Goal: Use online tool/utility: Use online tool/utility

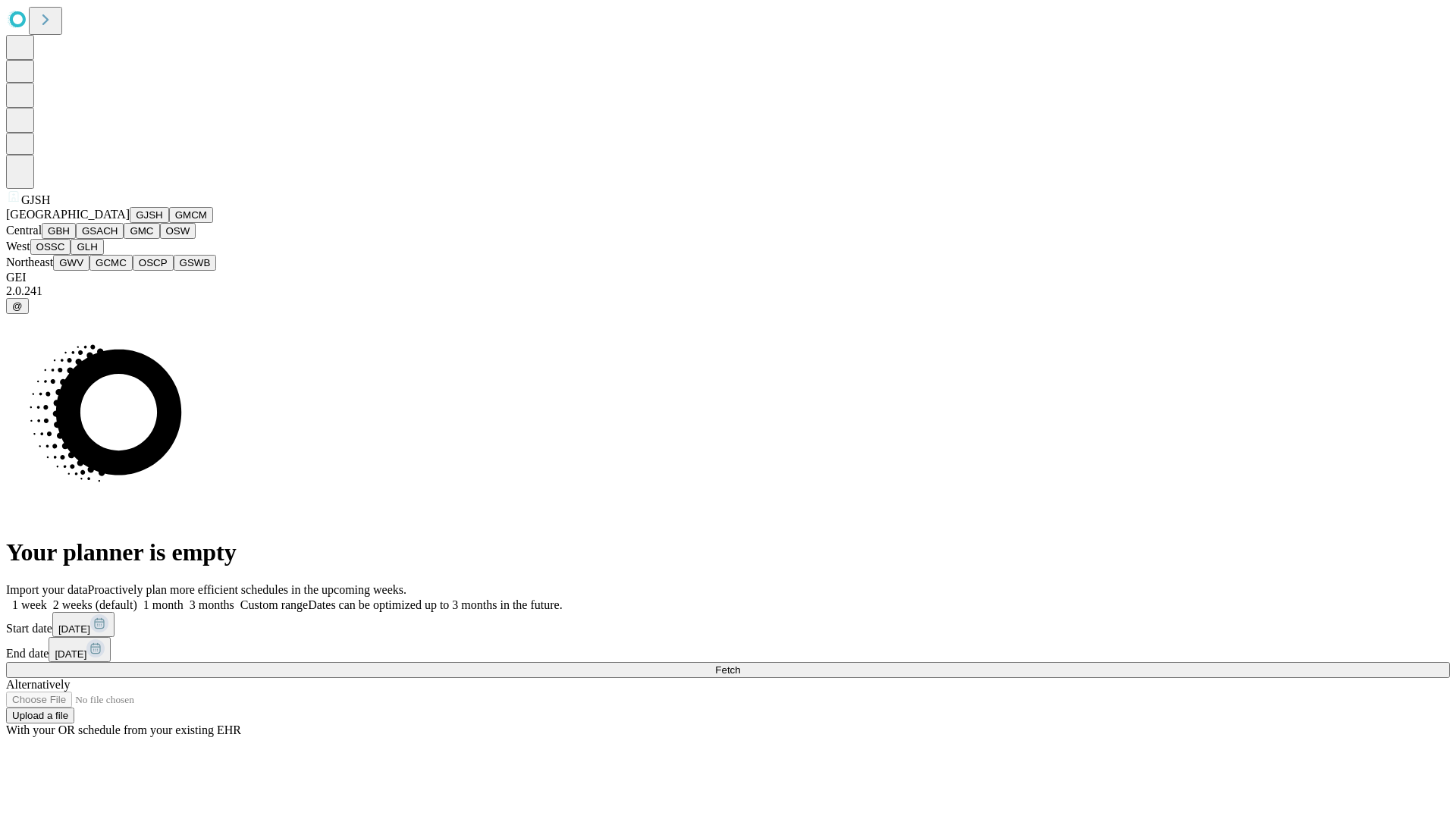
click at [130, 223] on button "GJSH" at bounding box center [149, 215] width 39 height 16
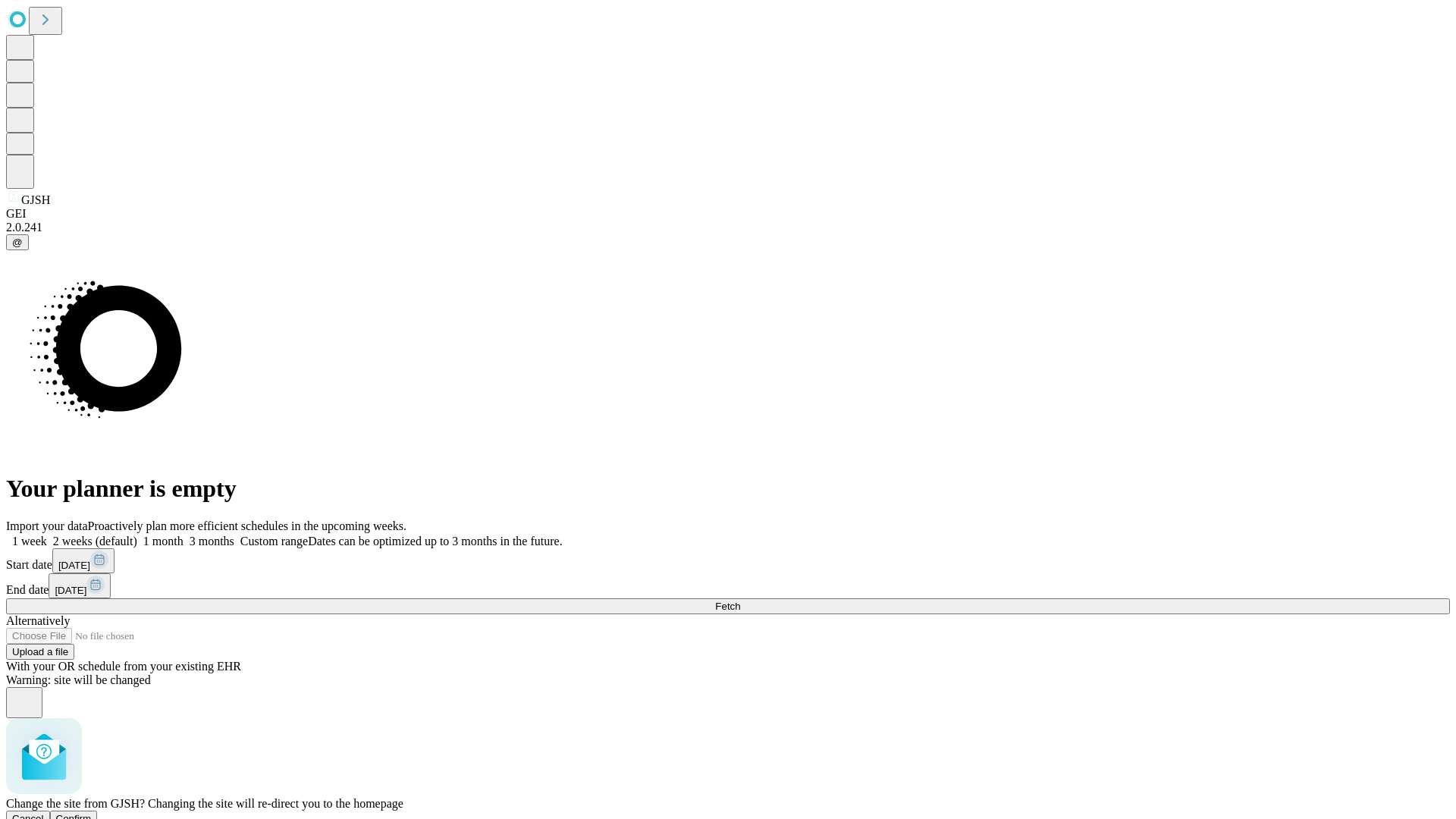
click at [91, 813] on span "Confirm" at bounding box center [74, 818] width 36 height 12
click at [138, 534] on label "2 weeks (default)" at bounding box center [92, 540] width 91 height 13
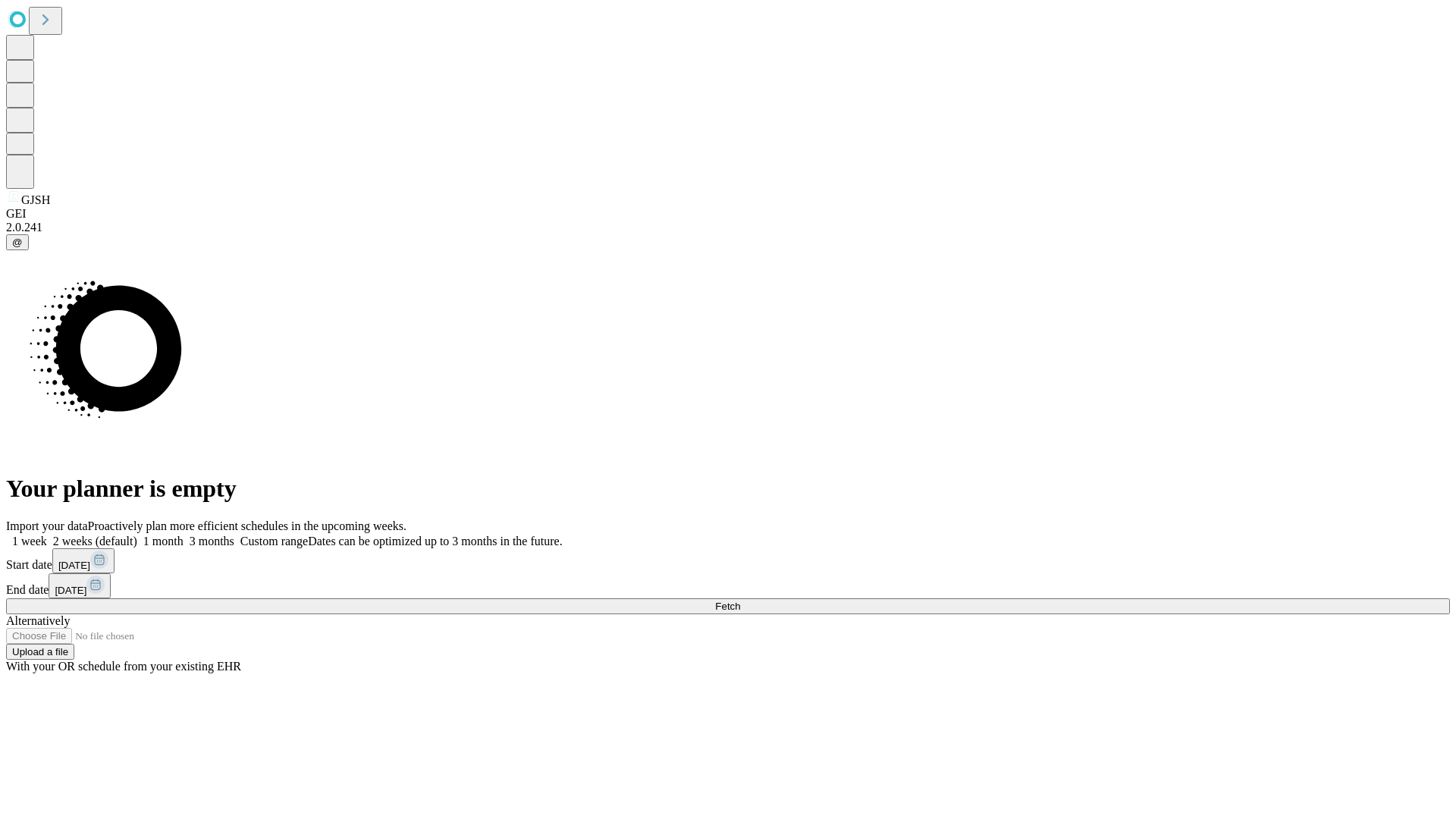
click at [740, 601] on span "Fetch" at bounding box center [728, 606] width 25 height 12
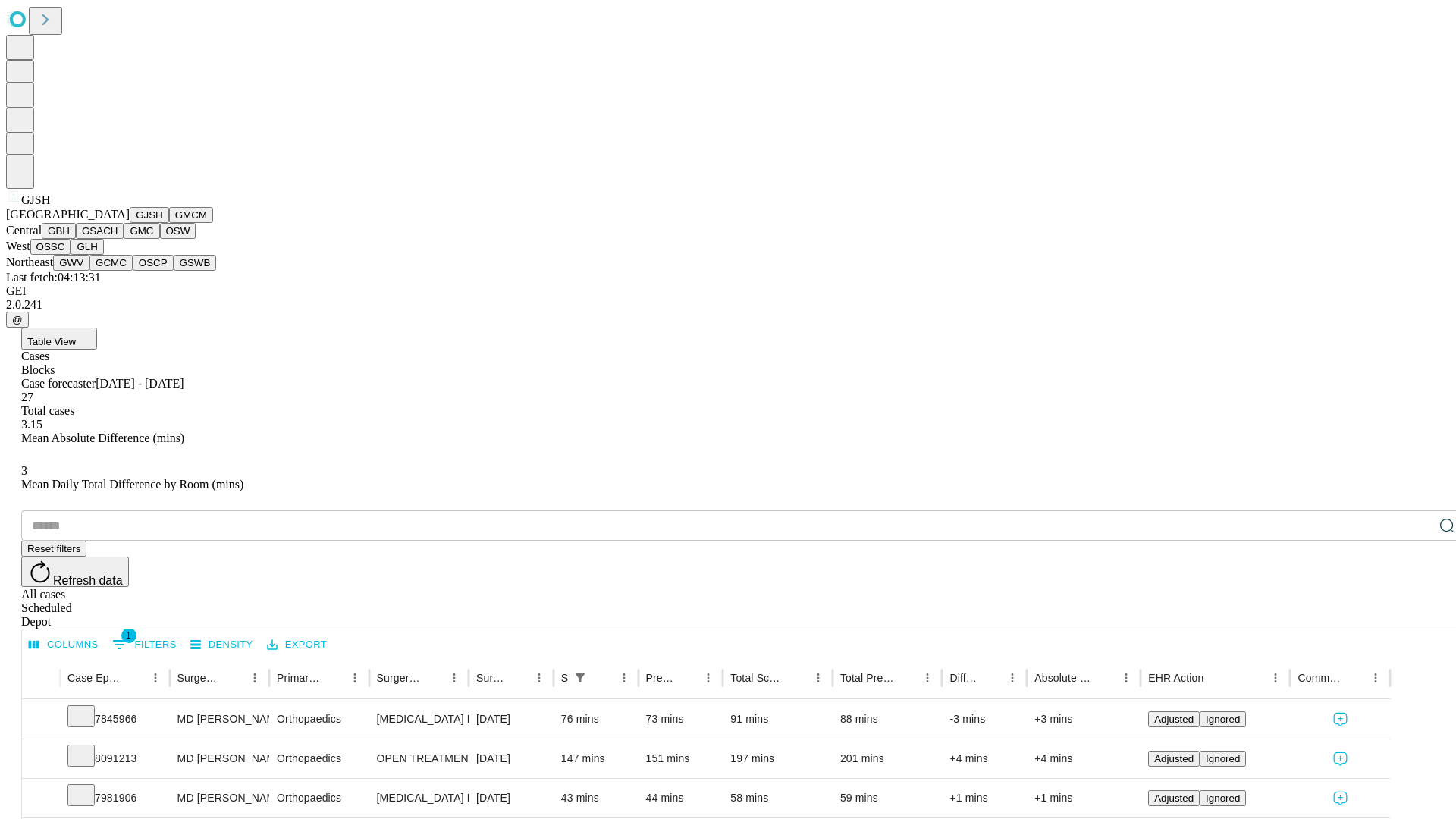
click at [169, 223] on button "GMCM" at bounding box center [191, 215] width 44 height 16
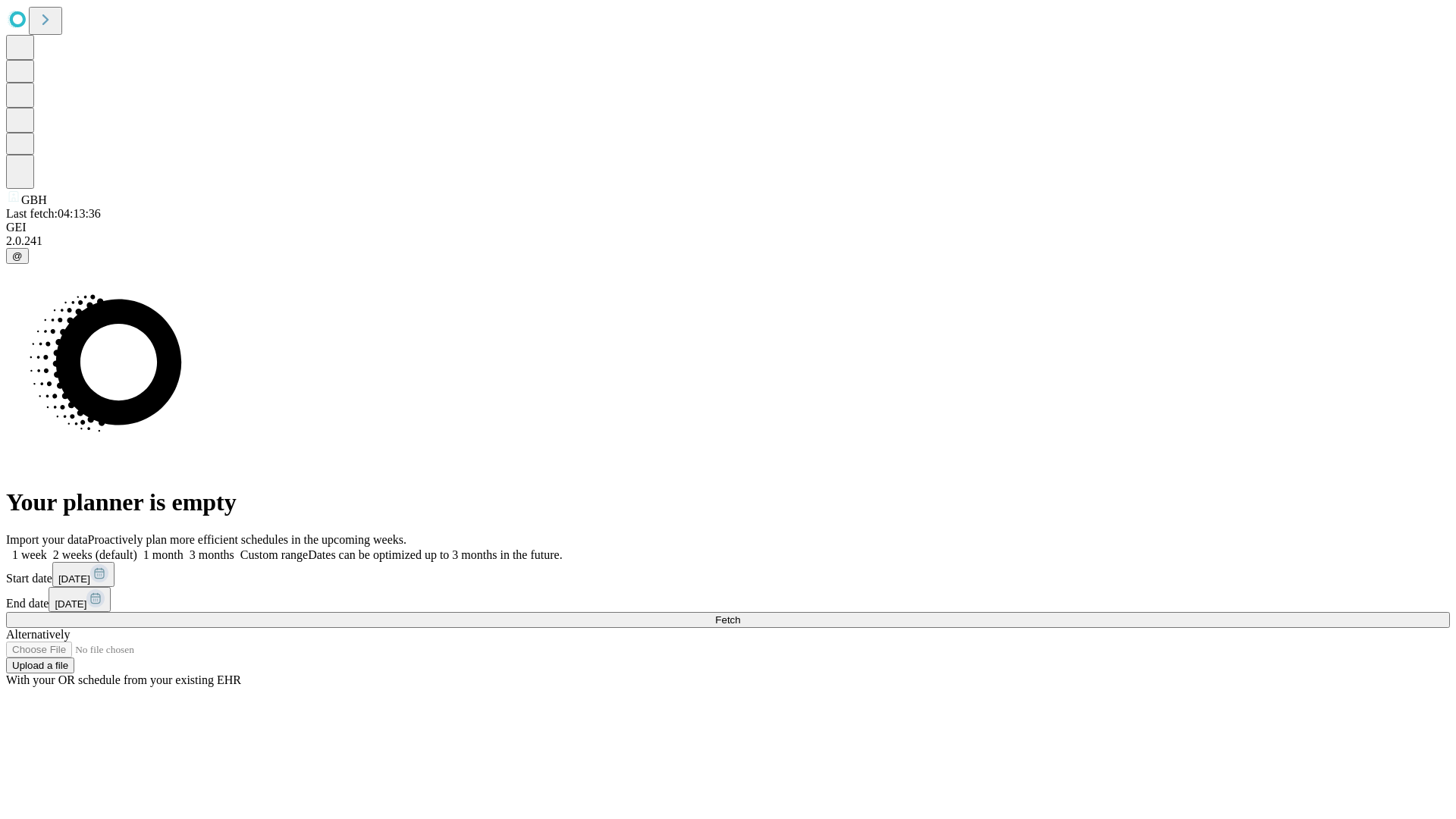
click at [138, 548] on label "2 weeks (default)" at bounding box center [92, 555] width 91 height 13
click at [740, 614] on span "Fetch" at bounding box center [728, 619] width 25 height 12
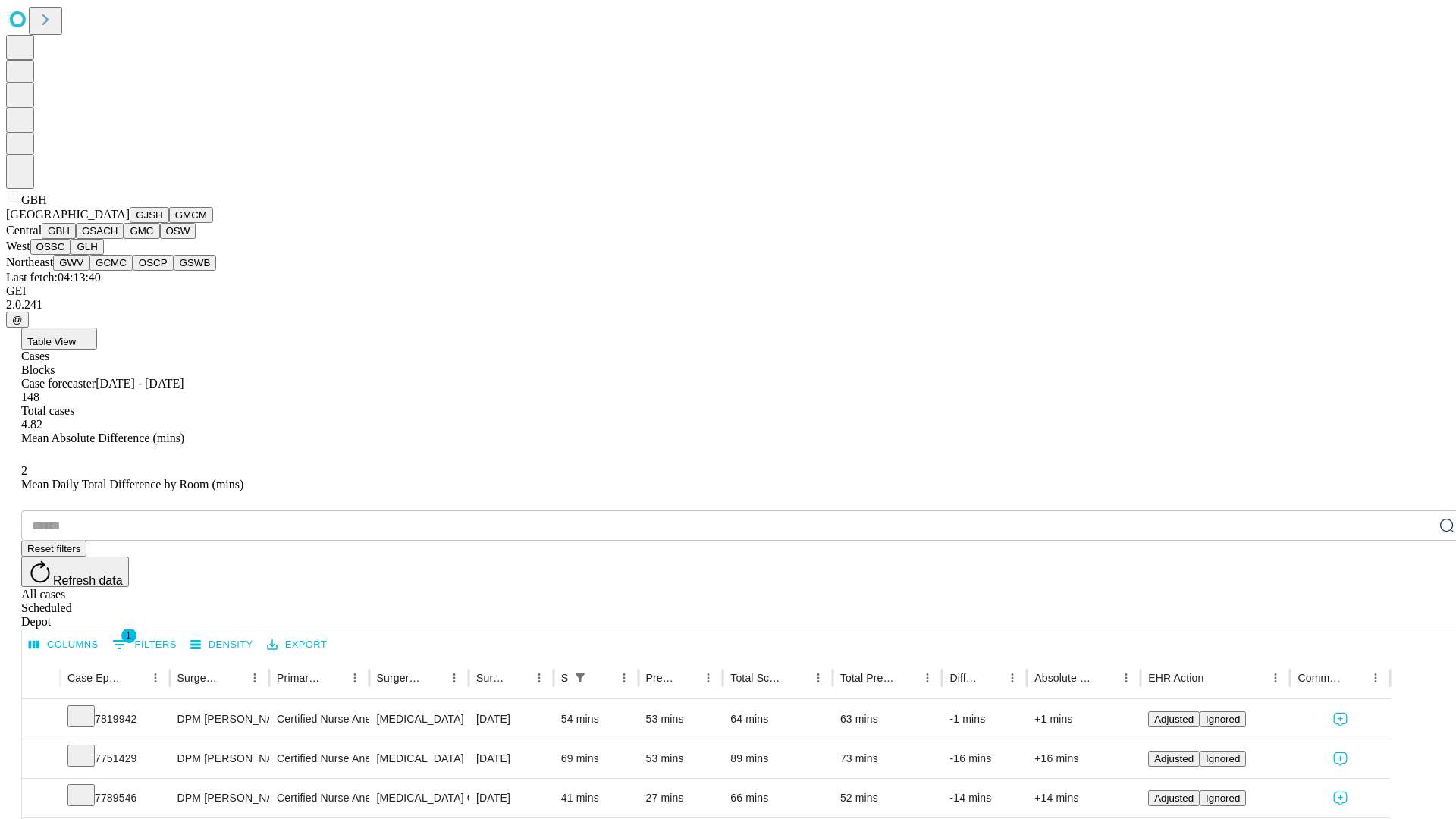
click at [117, 239] on button "GSACH" at bounding box center [99, 231] width 48 height 16
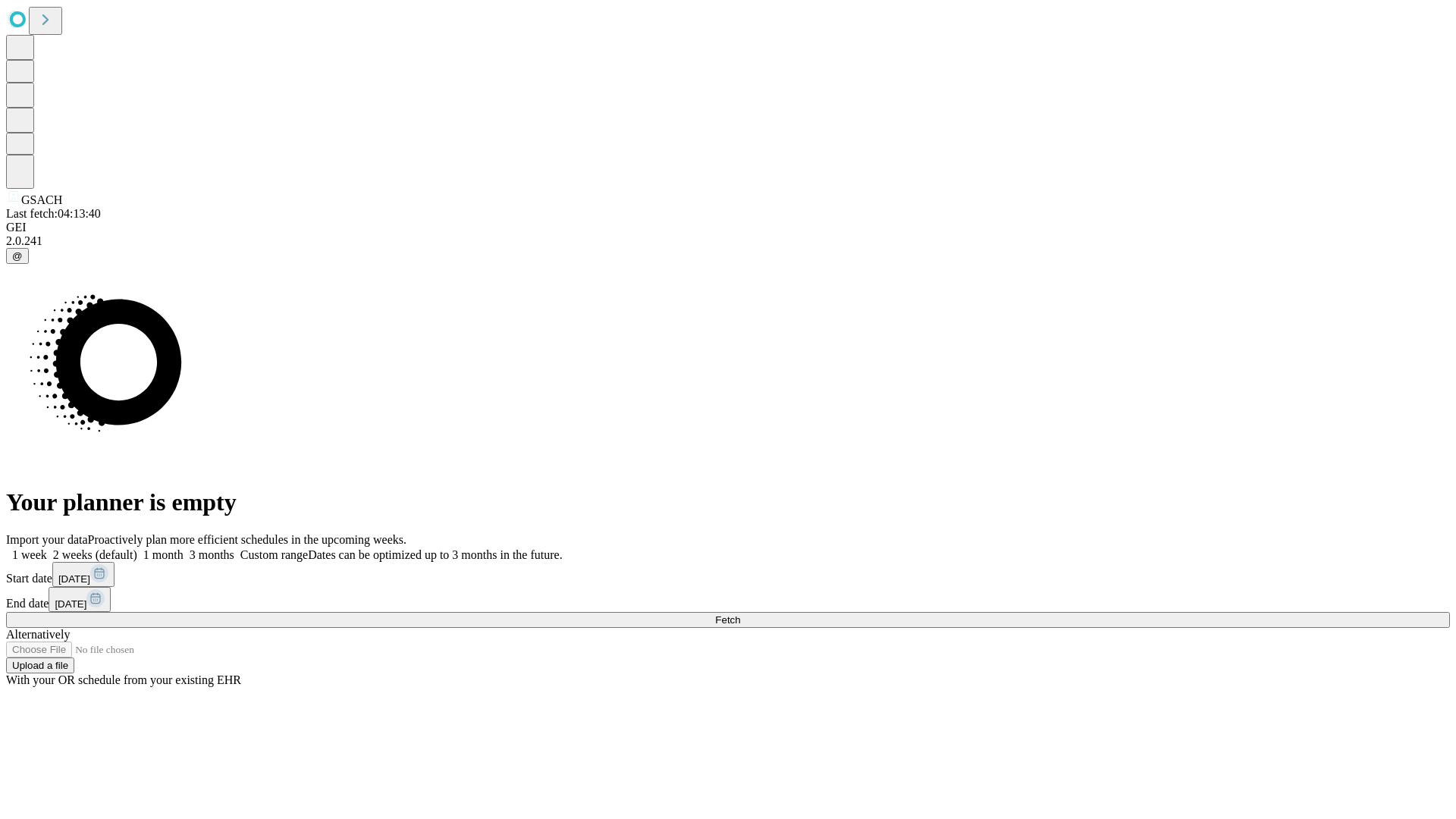
click at [138, 548] on label "2 weeks (default)" at bounding box center [92, 555] width 91 height 13
click at [740, 614] on span "Fetch" at bounding box center [728, 619] width 25 height 12
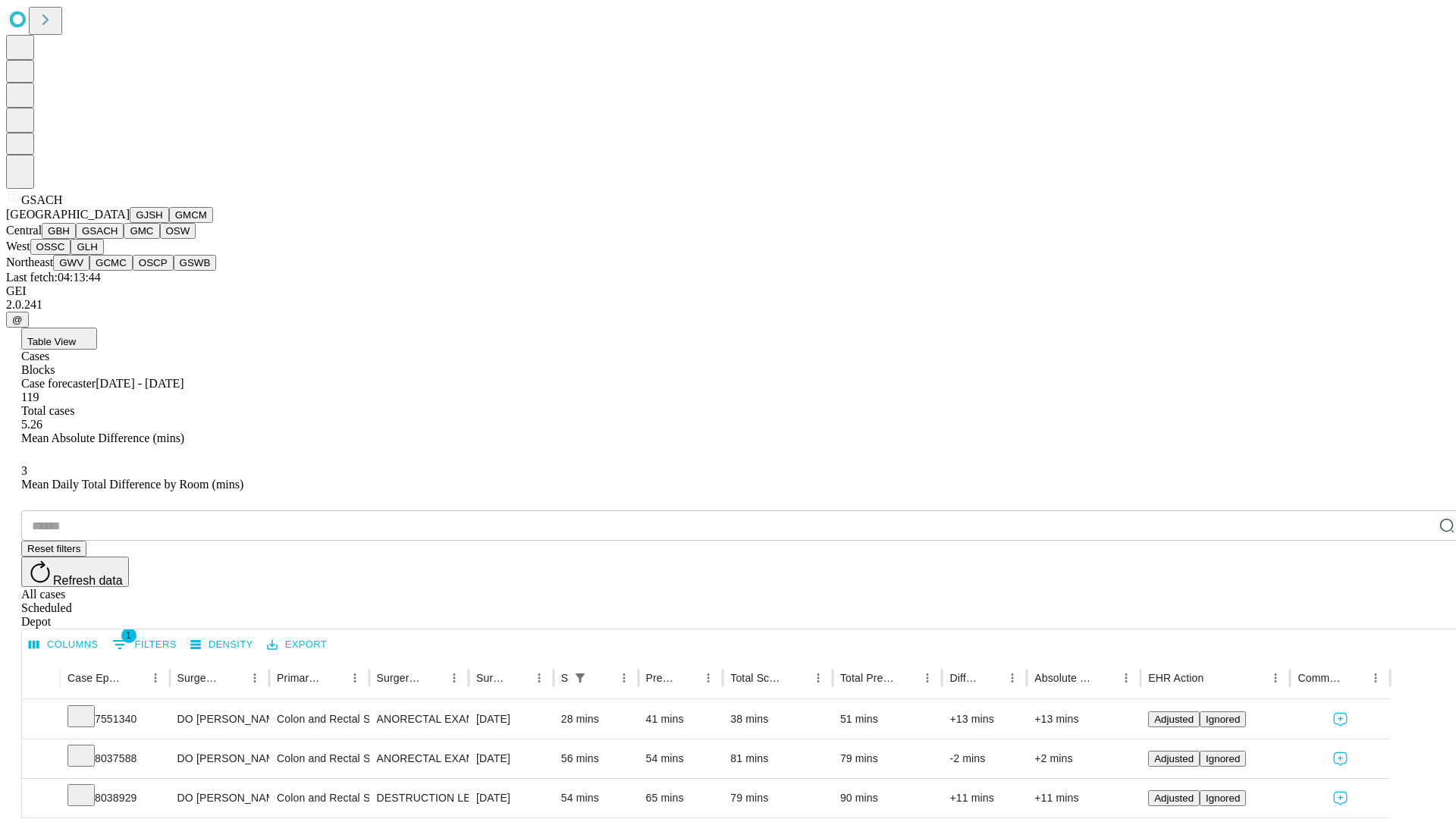
click at [123, 239] on button "GMC" at bounding box center [141, 231] width 36 height 16
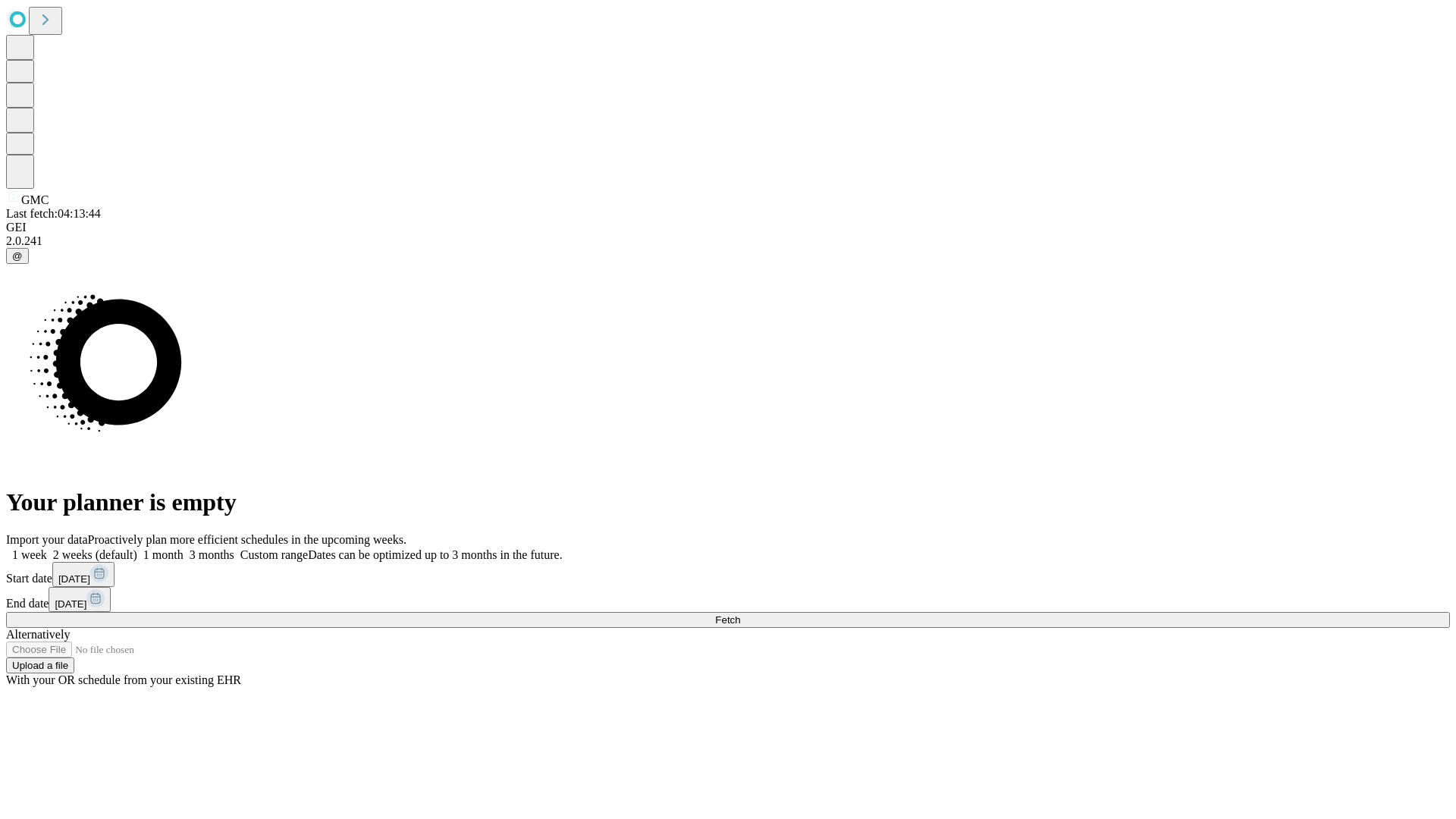
click at [138, 548] on label "2 weeks (default)" at bounding box center [92, 555] width 91 height 13
click at [740, 614] on span "Fetch" at bounding box center [728, 619] width 25 height 12
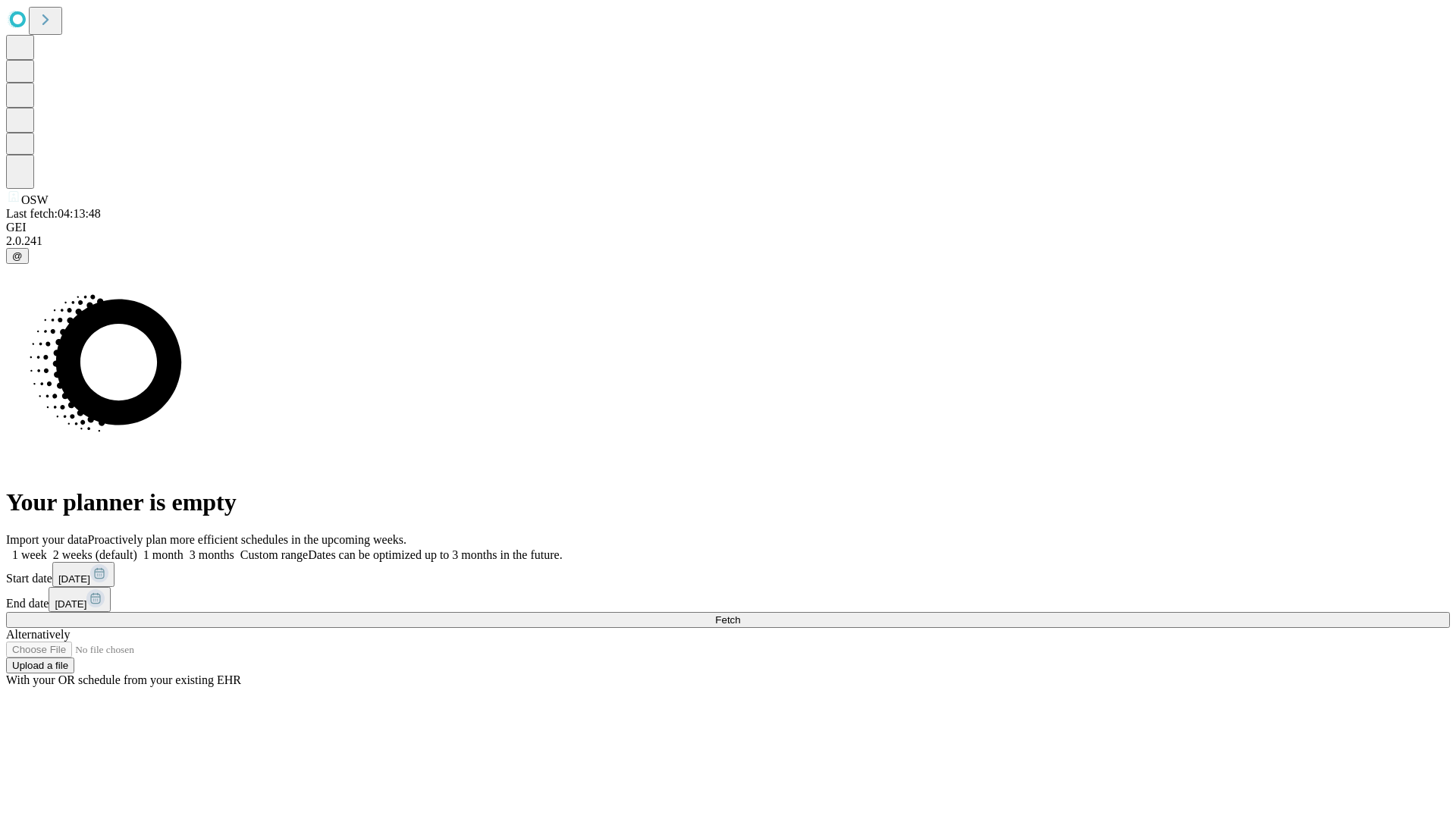
click at [138, 548] on label "2 weeks (default)" at bounding box center [92, 555] width 91 height 13
click at [740, 614] on span "Fetch" at bounding box center [728, 619] width 25 height 12
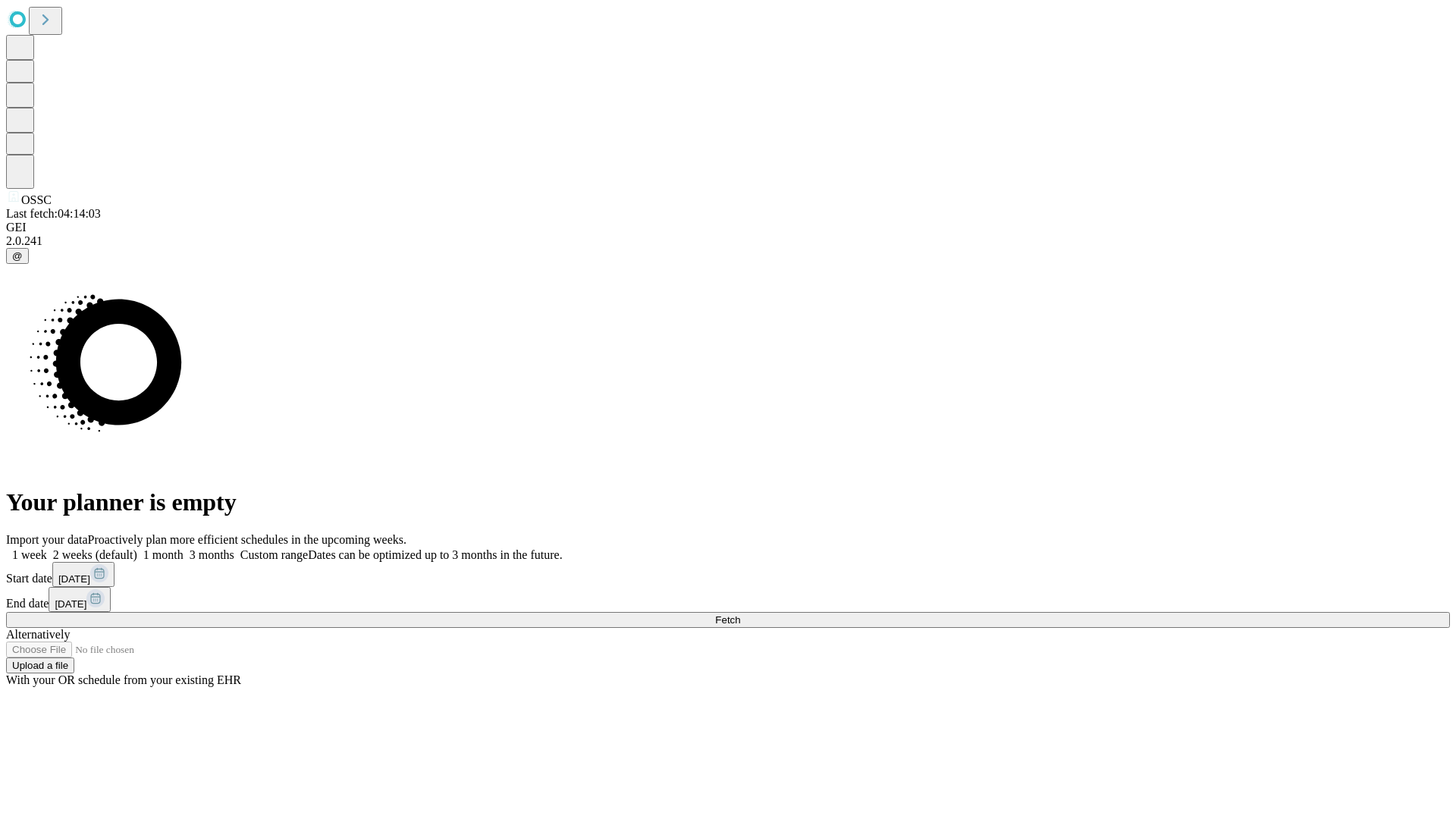
click at [138, 548] on label "2 weeks (default)" at bounding box center [92, 555] width 91 height 13
click at [740, 614] on span "Fetch" at bounding box center [728, 619] width 25 height 12
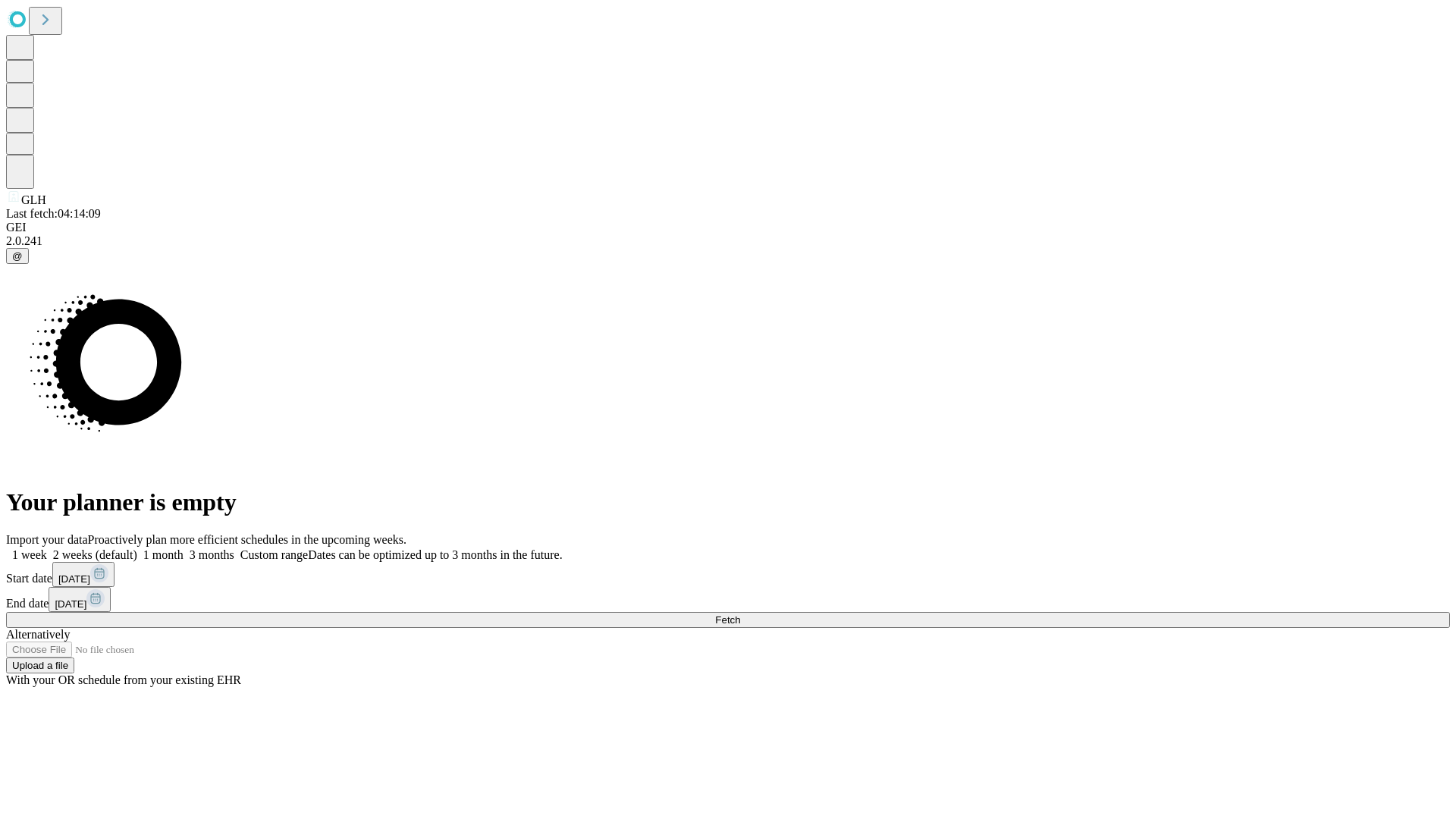
click at [138, 548] on label "2 weeks (default)" at bounding box center [92, 555] width 91 height 13
click at [740, 614] on span "Fetch" at bounding box center [728, 619] width 25 height 12
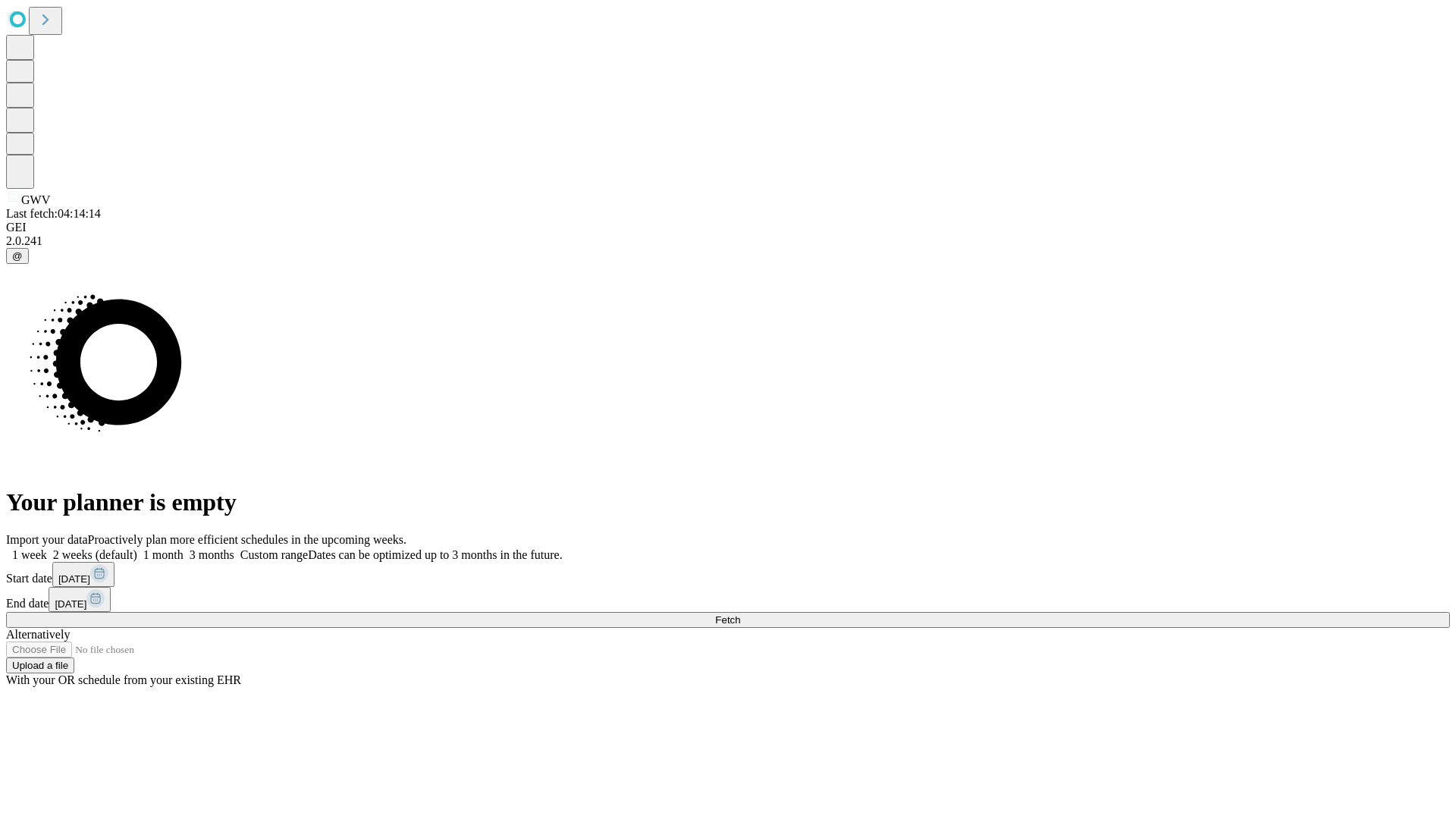
click at [138, 548] on label "2 weeks (default)" at bounding box center [92, 555] width 91 height 13
click at [740, 614] on span "Fetch" at bounding box center [728, 619] width 25 height 12
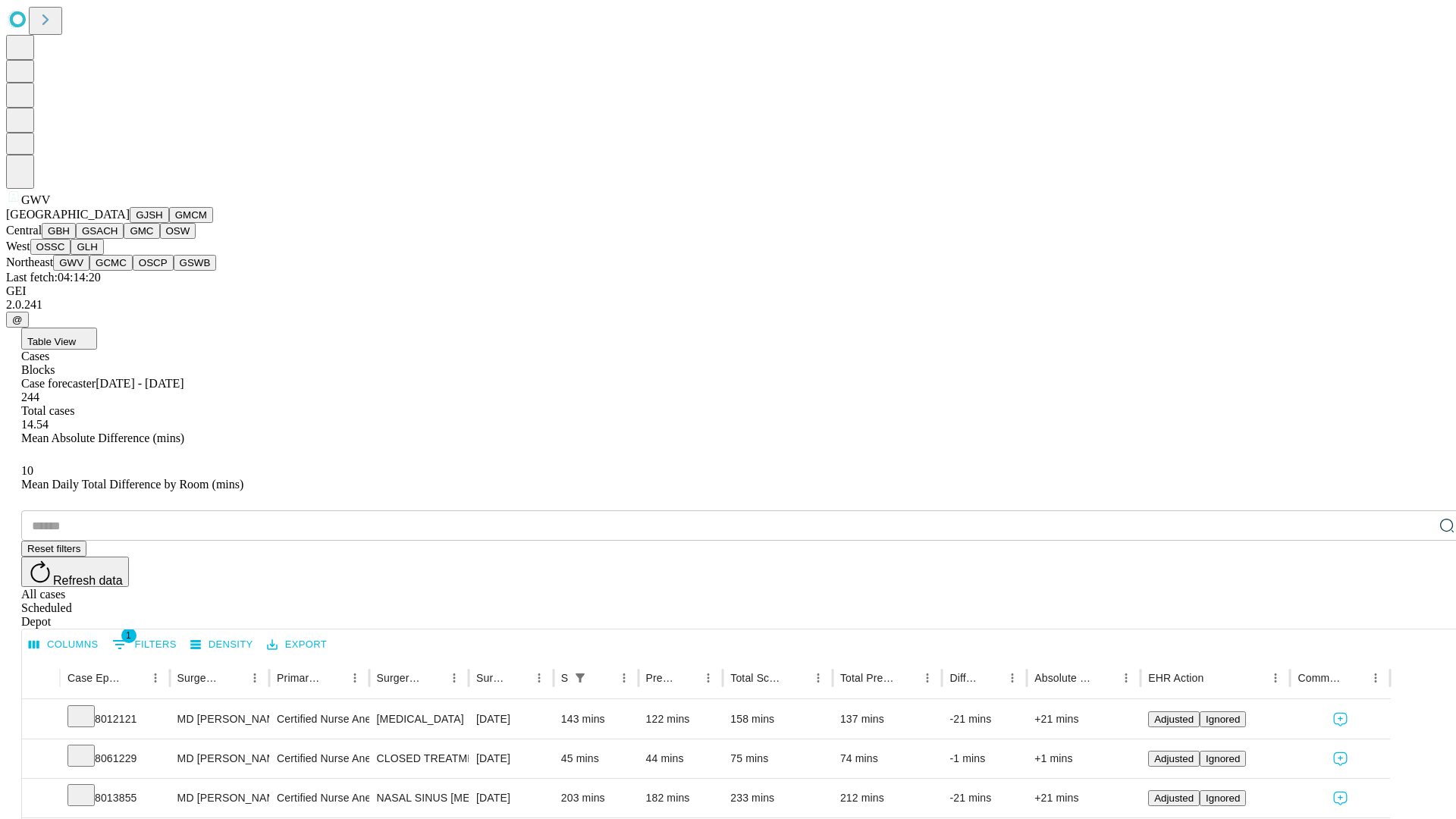
click at [117, 271] on button "GCMC" at bounding box center [111, 263] width 44 height 16
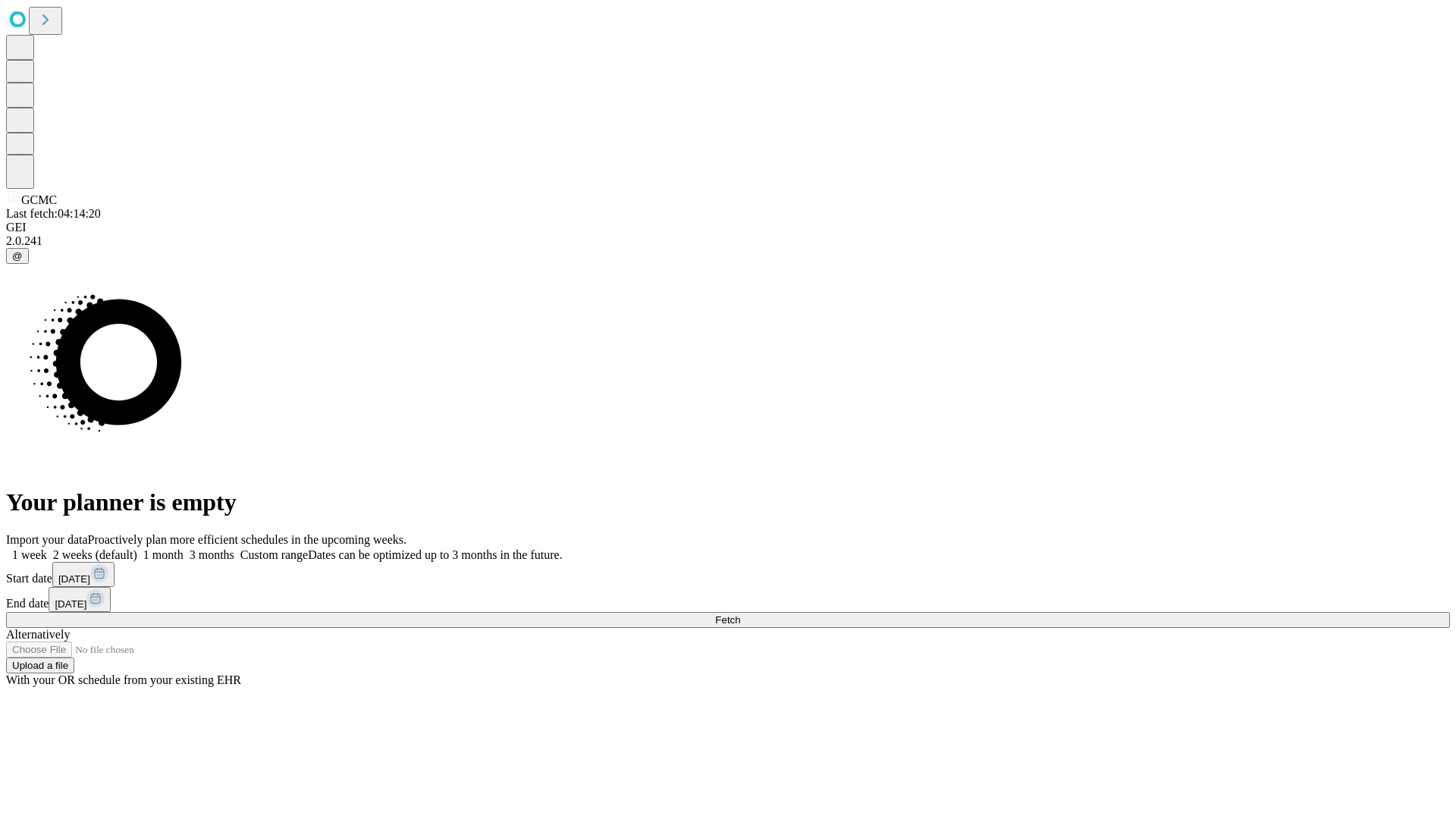
click at [740, 614] on span "Fetch" at bounding box center [728, 619] width 25 height 12
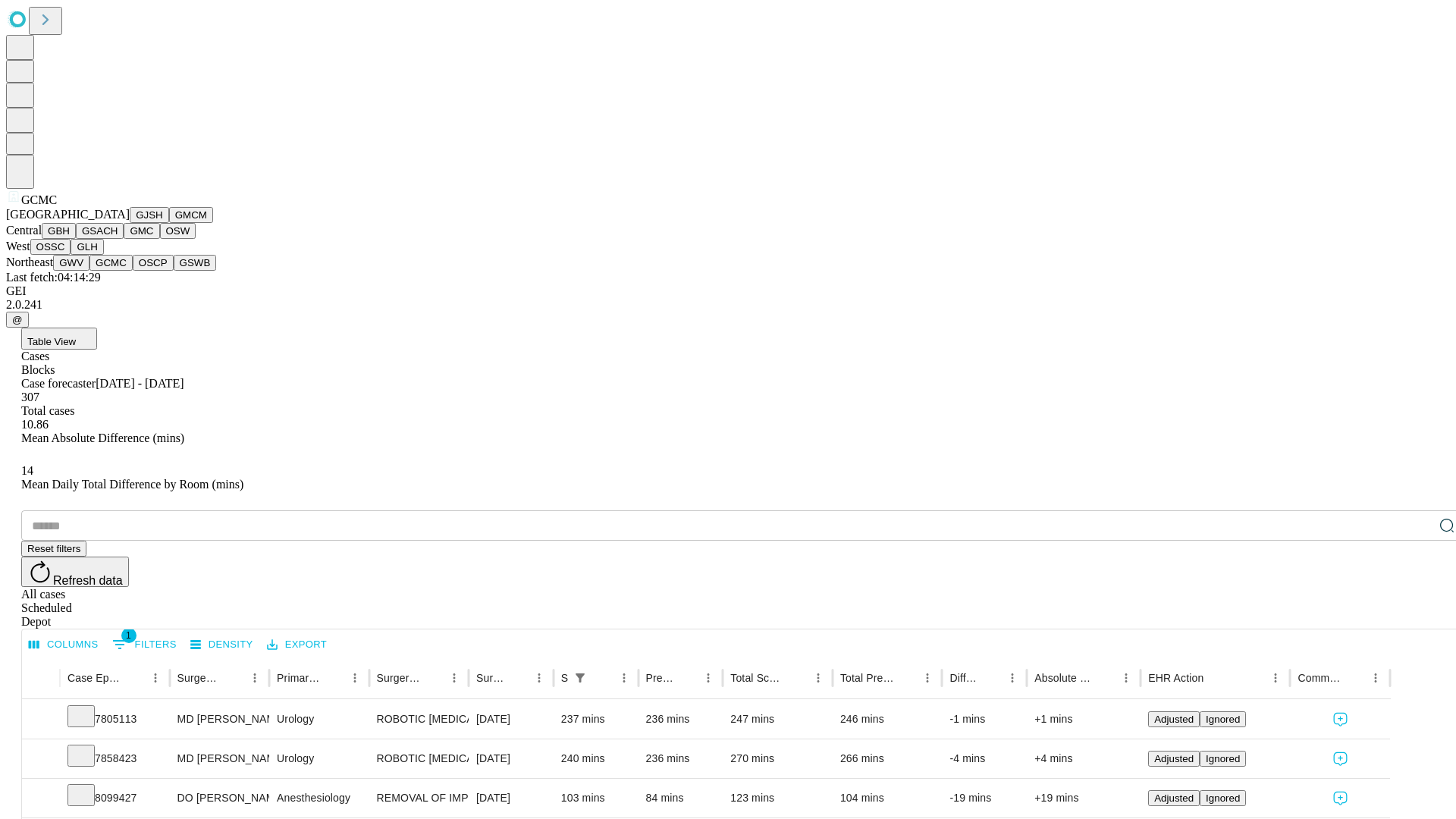
click at [132, 271] on button "OSCP" at bounding box center [153, 263] width 41 height 16
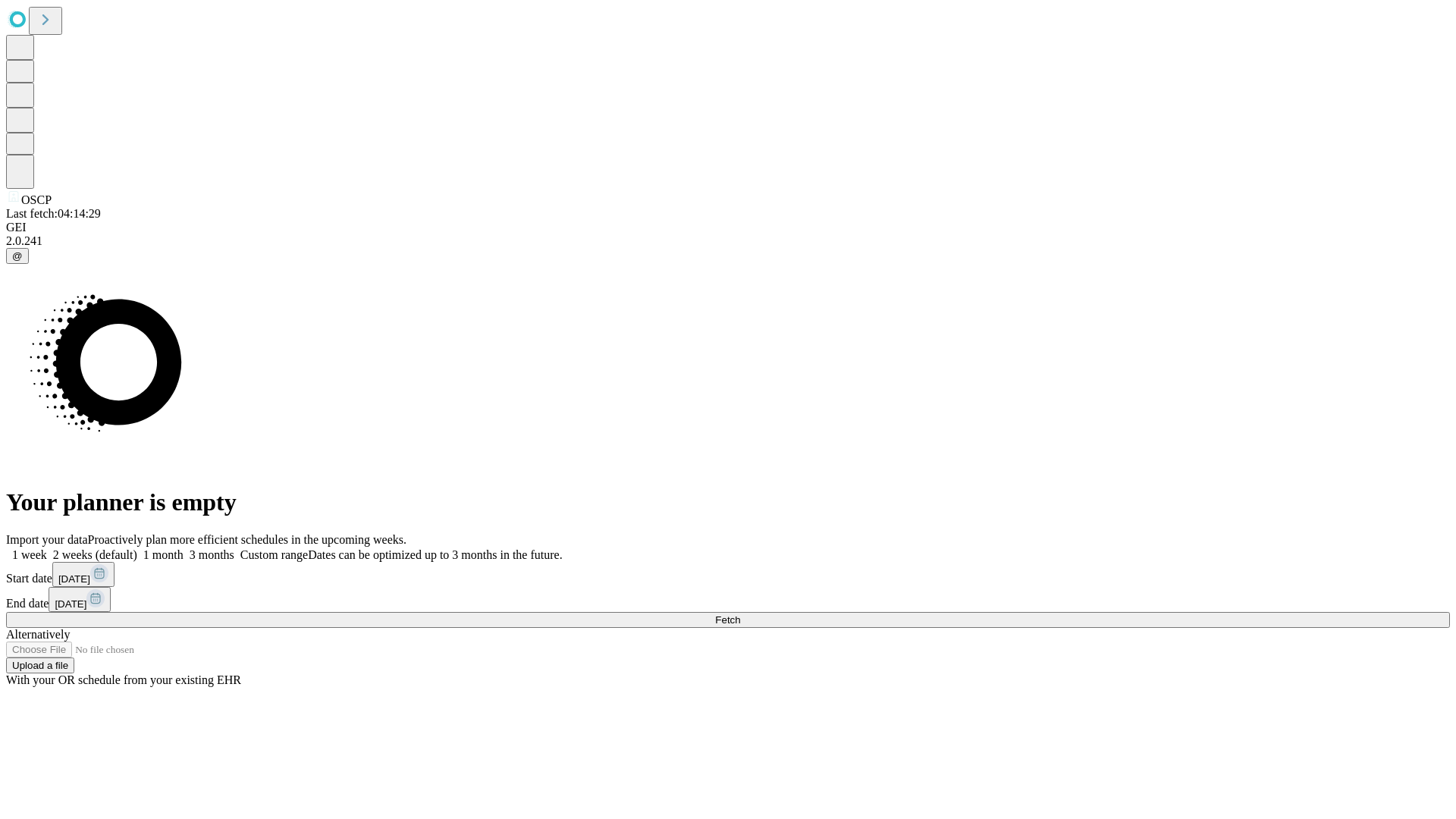
click at [138, 548] on label "2 weeks (default)" at bounding box center [92, 555] width 91 height 13
click at [740, 614] on span "Fetch" at bounding box center [728, 619] width 25 height 12
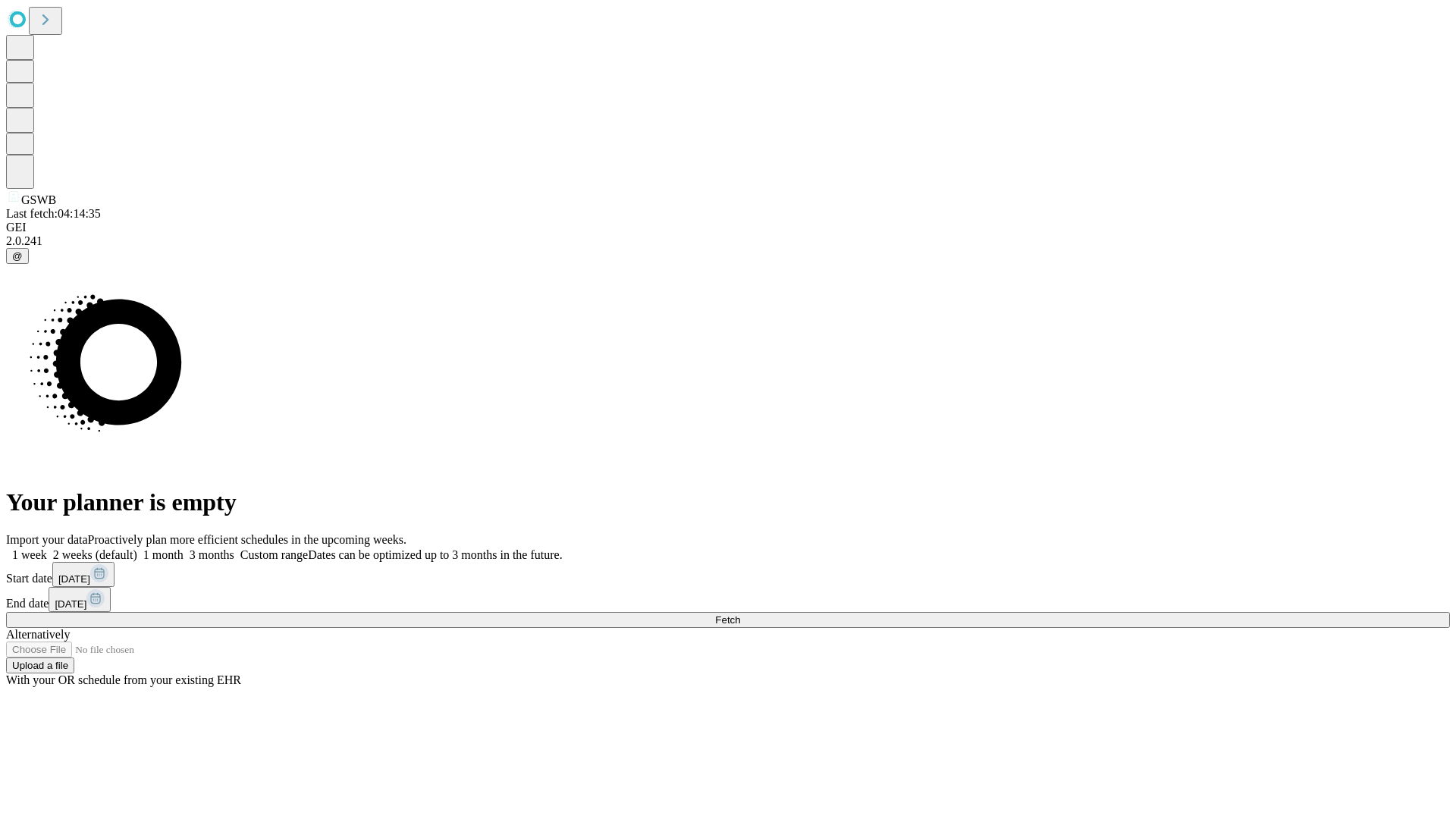
click at [138, 548] on label "2 weeks (default)" at bounding box center [92, 555] width 91 height 13
click at [740, 614] on span "Fetch" at bounding box center [728, 619] width 25 height 12
